Goal: Task Accomplishment & Management: Manage account settings

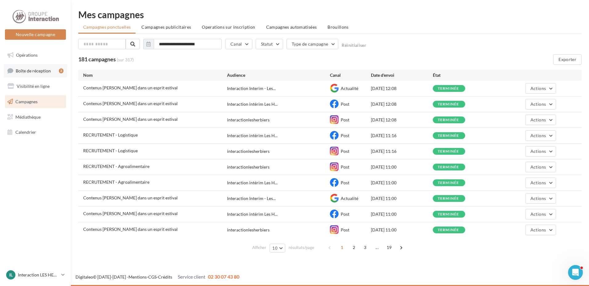
click at [30, 76] on link "Boîte de réception 3" at bounding box center [35, 70] width 63 height 13
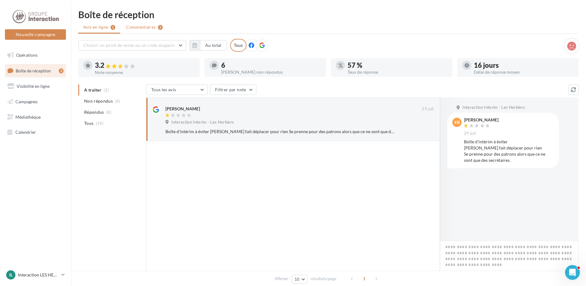
click at [139, 27] on span "Commentaires" at bounding box center [141, 27] width 30 height 6
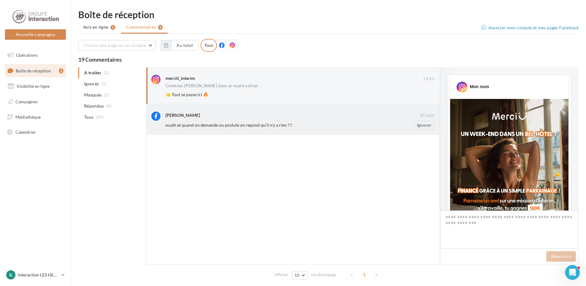
scroll to position [231, 0]
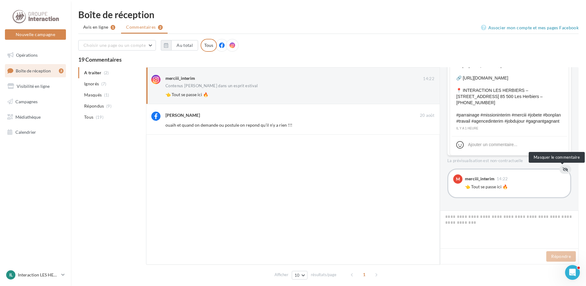
click at [563, 170] on icon at bounding box center [566, 169] width 6 height 4
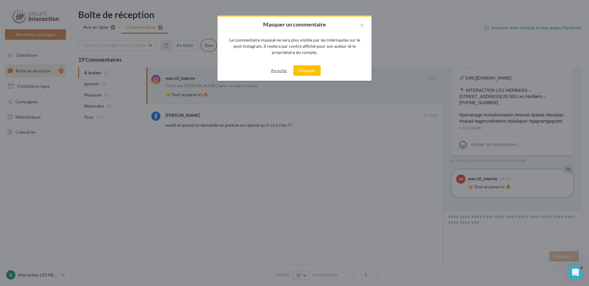
click at [277, 71] on button "Annuler" at bounding box center [278, 70] width 21 height 7
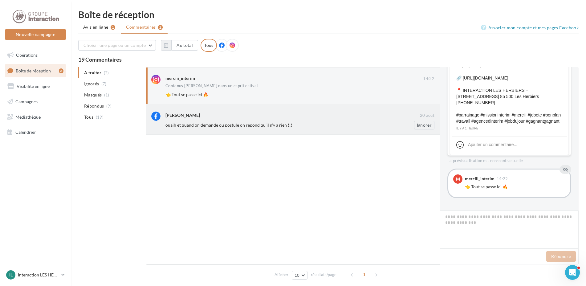
click at [185, 115] on div "Sylvain Dranem" at bounding box center [182, 115] width 35 height 6
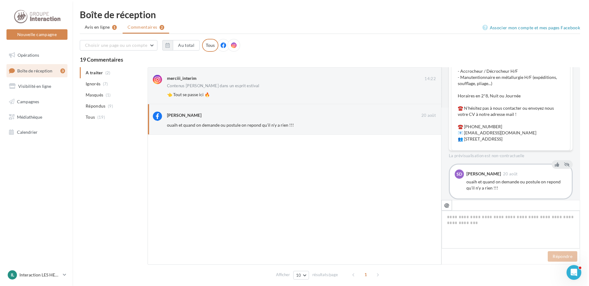
scroll to position [104, 0]
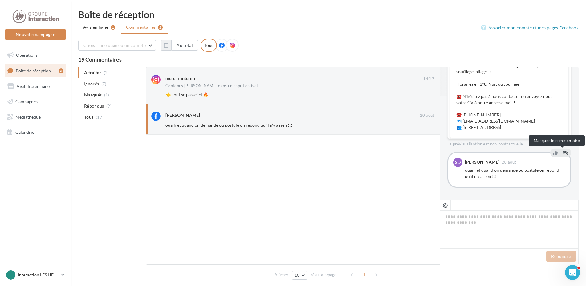
click at [565, 154] on button at bounding box center [565, 152] width 8 height 7
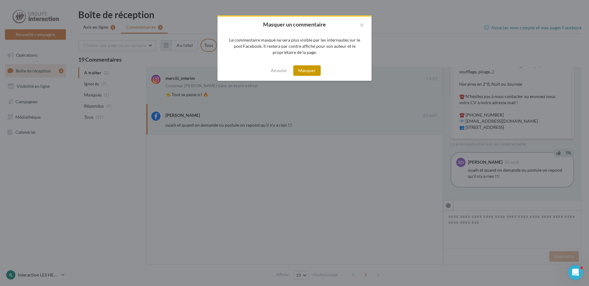
click at [308, 70] on button "Masquer" at bounding box center [306, 70] width 27 height 10
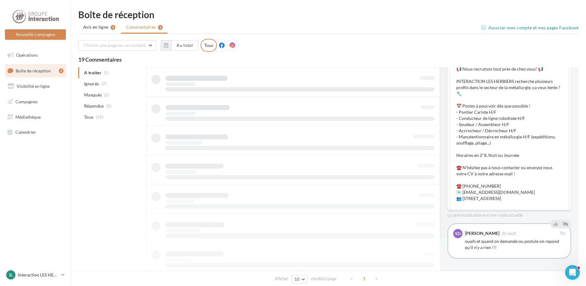
scroll to position [40, 0]
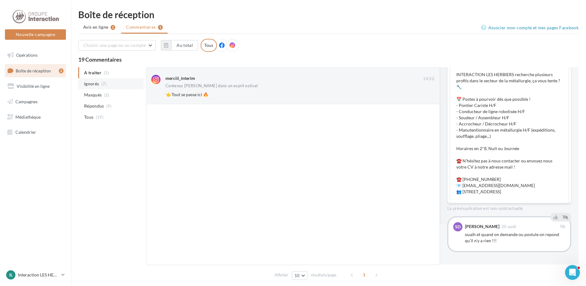
click at [94, 84] on span "Ignorés" at bounding box center [91, 84] width 15 height 6
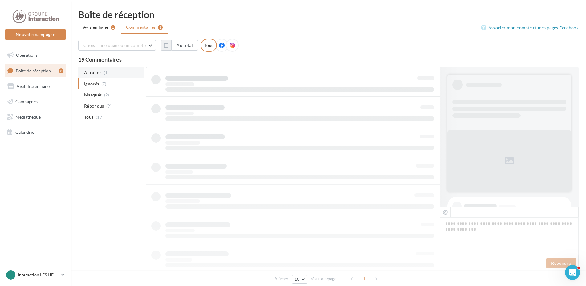
scroll to position [0, 0]
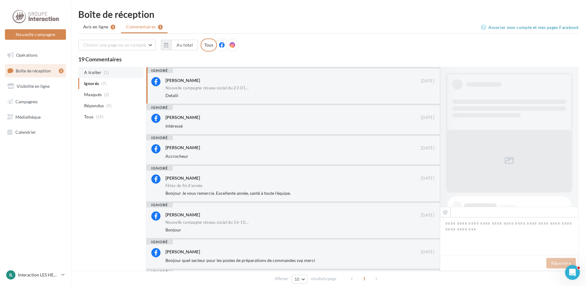
click at [99, 75] on span "A traiter" at bounding box center [92, 72] width 17 height 6
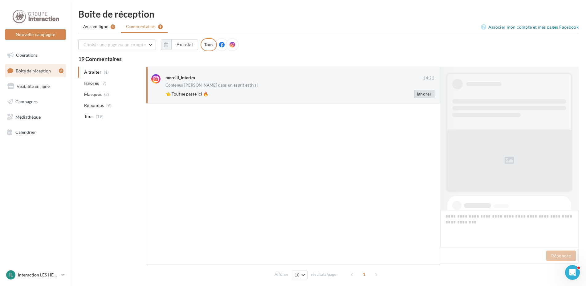
scroll to position [231, 0]
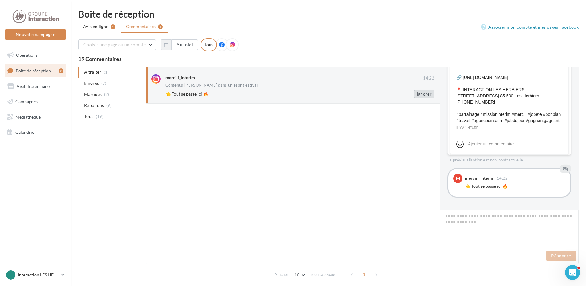
click at [421, 97] on button "Ignorer" at bounding box center [424, 94] width 20 height 9
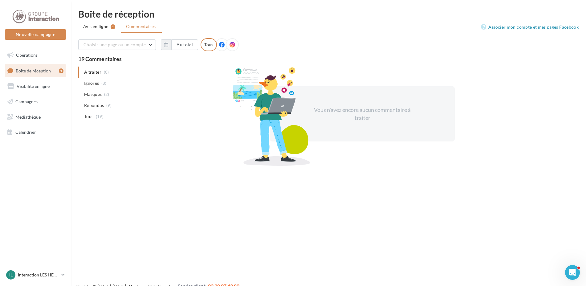
click at [107, 83] on li "Ignorés (8)" at bounding box center [110, 83] width 65 height 11
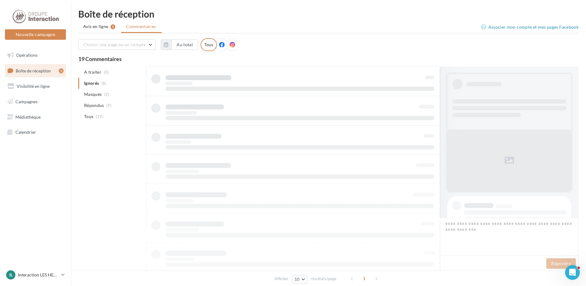
scroll to position [1, 0]
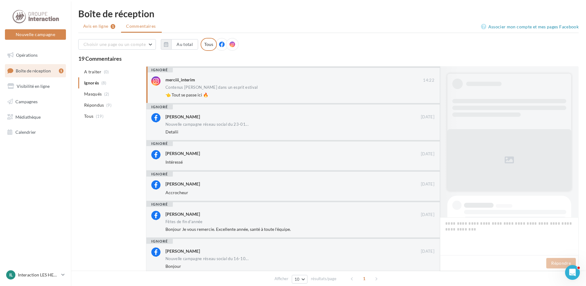
click at [93, 27] on span "Avis en ligne" at bounding box center [95, 26] width 25 height 6
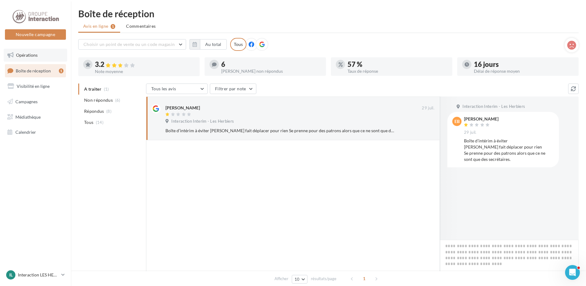
click at [45, 57] on link "Opérations" at bounding box center [35, 55] width 63 height 13
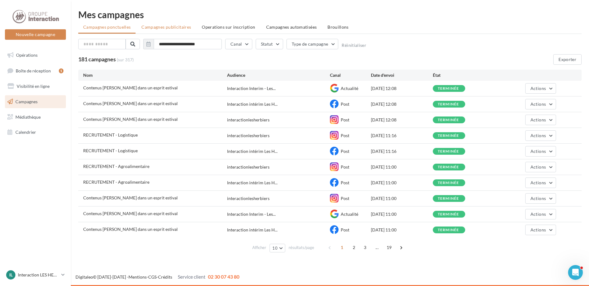
click at [179, 30] on li "Campagnes publicitaires" at bounding box center [165, 27] width 59 height 11
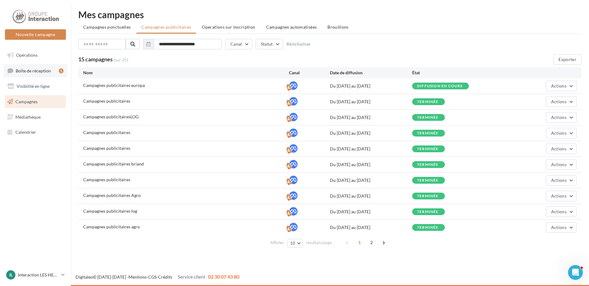
click at [52, 75] on link "Boîte de réception 1" at bounding box center [35, 70] width 63 height 13
